Goal: Communication & Community: Answer question/provide support

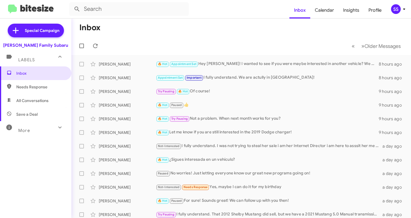
click at [50, 117] on span "Save a Deal" at bounding box center [35, 115] width 71 height 14
type input "in:not-interested"
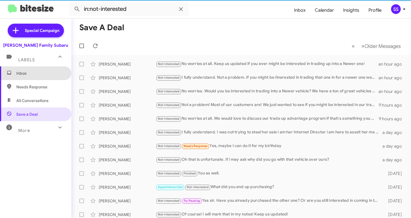
click at [39, 71] on span "Inbox" at bounding box center [40, 73] width 48 height 6
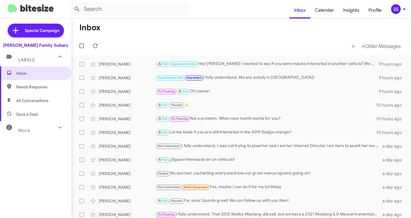
drag, startPoint x: 38, startPoint y: 115, endPoint x: 38, endPoint y: 110, distance: 5.4
click at [38, 115] on span "Save a Deal" at bounding box center [35, 115] width 71 height 14
type input "in:not-interested"
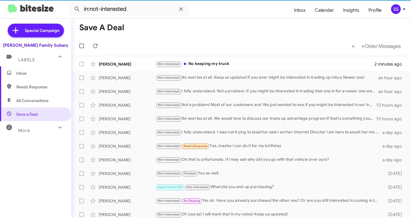
click at [46, 75] on span "Inbox" at bounding box center [40, 73] width 48 height 6
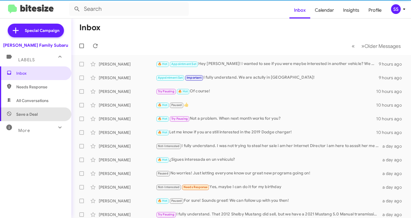
click at [51, 116] on span "Save a Deal" at bounding box center [35, 115] width 71 height 14
type input "in:not-interested"
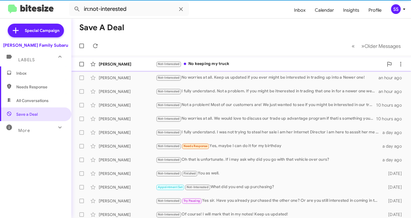
click at [230, 62] on div "Not-Interested No keeping my truck" at bounding box center [270, 64] width 228 height 7
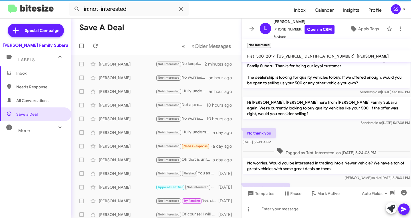
click at [296, 214] on div at bounding box center [325, 209] width 169 height 18
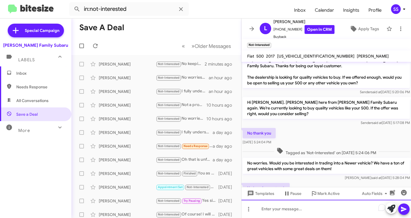
scroll to position [31, 0]
